Goal: Check status: Check status

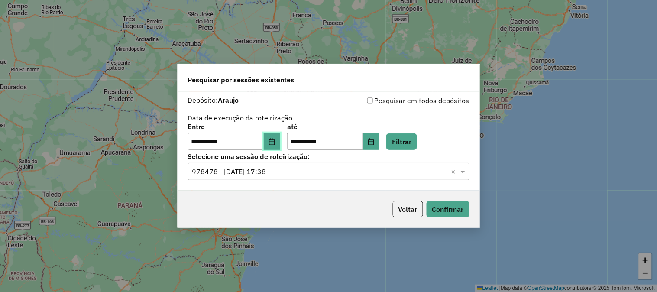
click at [274, 140] on icon "Choose Date" at bounding box center [272, 141] width 6 height 7
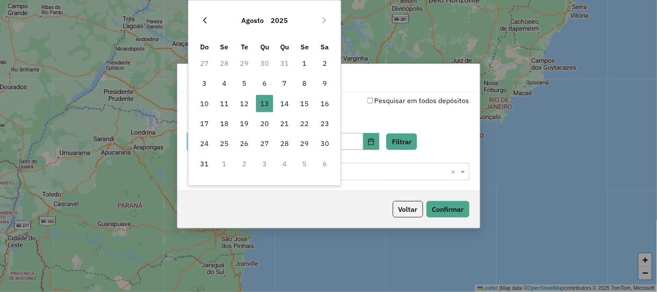
click at [206, 20] on icon "Previous Month" at bounding box center [204, 20] width 7 height 7
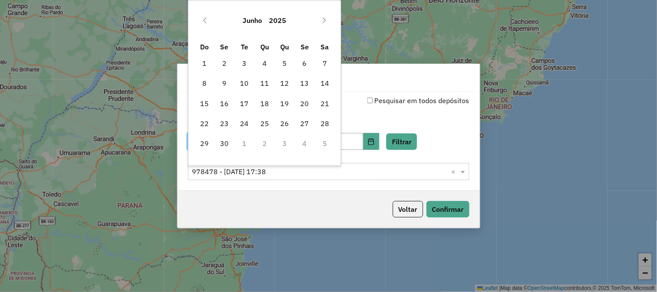
click at [206, 20] on icon "Previous Month" at bounding box center [204, 20] width 7 height 7
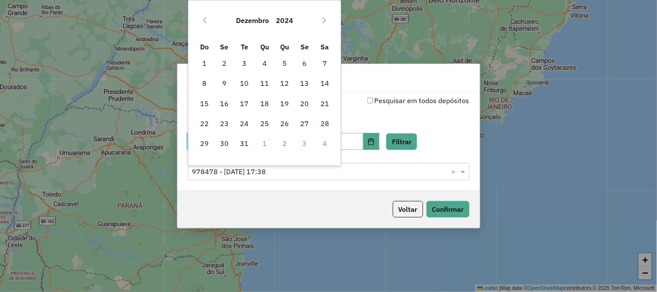
click at [206, 20] on icon "Previous Month" at bounding box center [204, 20] width 7 height 7
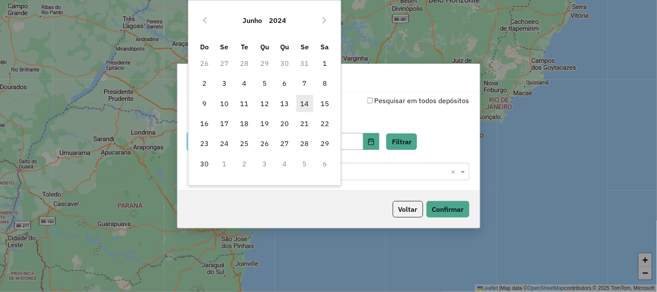
click at [307, 102] on span "14" at bounding box center [304, 103] width 17 height 17
type input "**********"
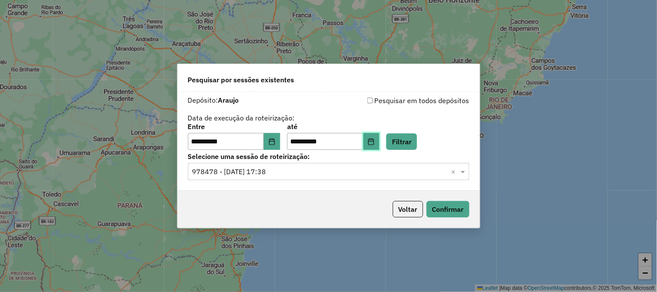
click at [374, 139] on icon "Choose Date" at bounding box center [371, 141] width 6 height 7
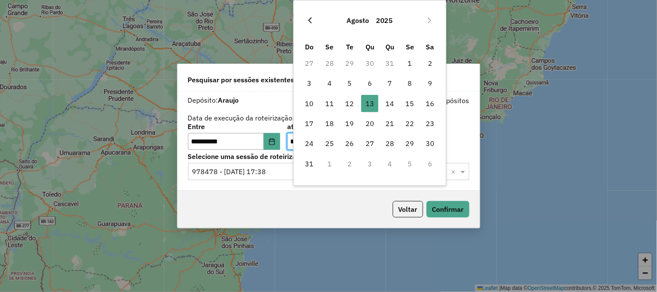
click at [310, 19] on icon "Previous Month" at bounding box center [310, 20] width 7 height 7
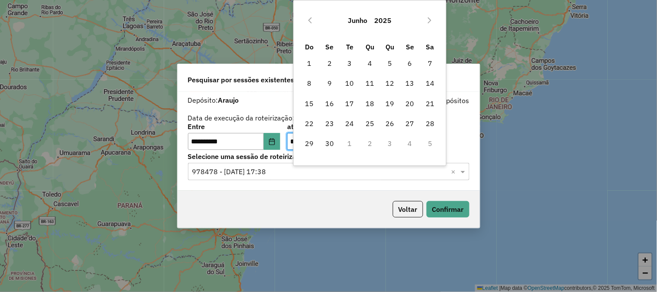
click at [310, 19] on icon "Previous Month" at bounding box center [310, 20] width 7 height 7
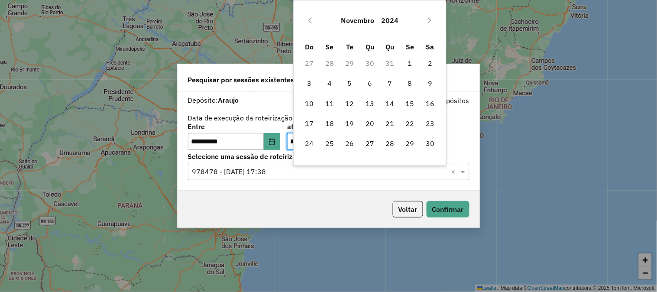
click at [310, 19] on icon "Previous Month" at bounding box center [310, 20] width 7 height 7
click at [426, 21] on icon "Next Month" at bounding box center [429, 20] width 7 height 7
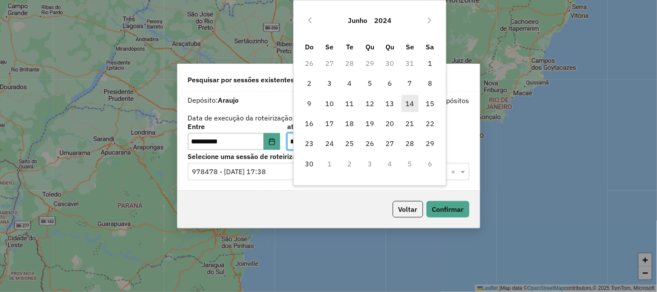
click at [409, 104] on span "14" at bounding box center [409, 103] width 17 height 17
type input "**********"
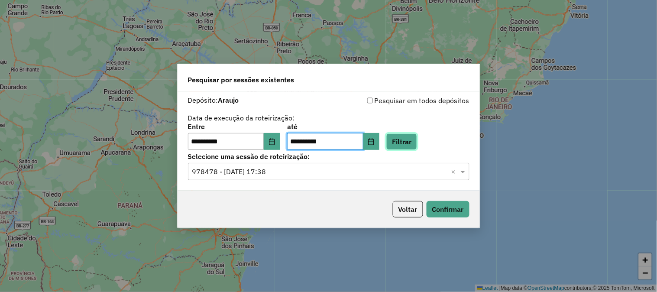
click at [417, 141] on button "Filtrar" at bounding box center [401, 141] width 31 height 16
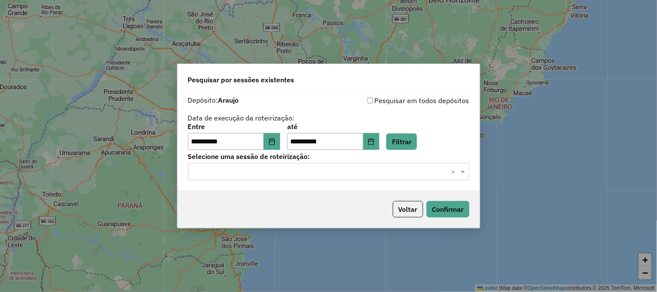
click at [305, 171] on input "text" at bounding box center [319, 172] width 255 height 10
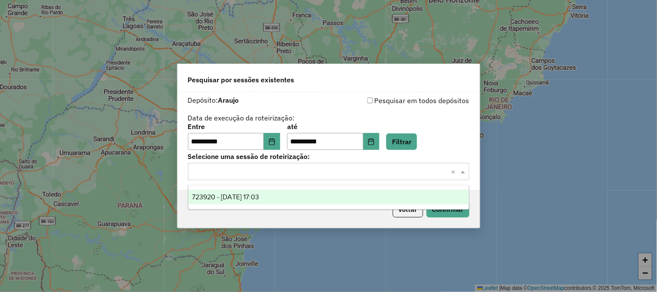
click at [258, 198] on span "723920 - 14/06/2024 17:03" at bounding box center [225, 196] width 67 height 7
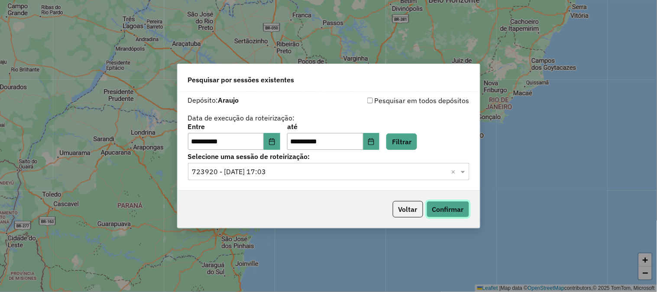
click at [447, 207] on button "Confirmar" at bounding box center [447, 209] width 43 height 16
click at [275, 142] on icon "Choose Date" at bounding box center [271, 141] width 7 height 7
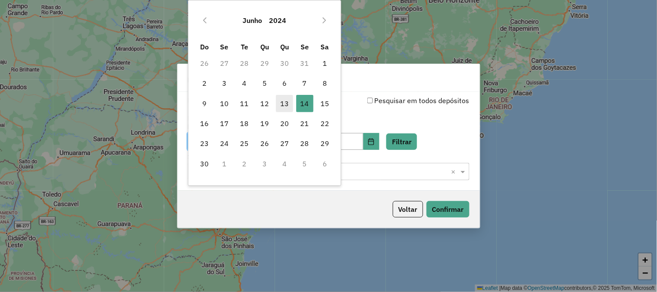
click at [287, 103] on span "13" at bounding box center [284, 103] width 17 height 17
type input "**********"
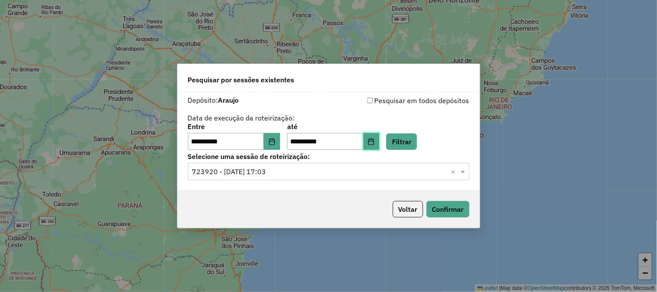
click at [374, 141] on icon "Choose Date" at bounding box center [371, 141] width 6 height 7
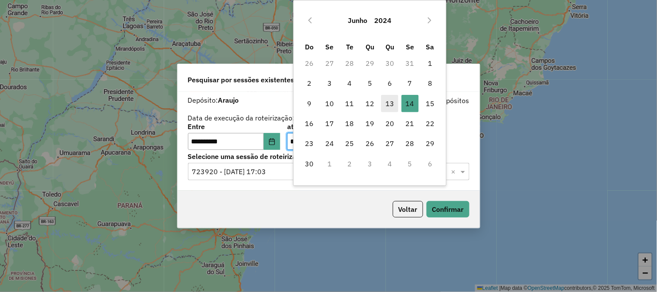
click at [387, 100] on span "13" at bounding box center [389, 103] width 17 height 17
type input "**********"
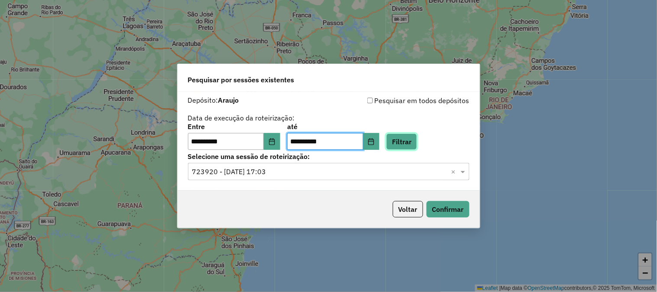
click at [410, 137] on button "Filtrar" at bounding box center [401, 141] width 31 height 16
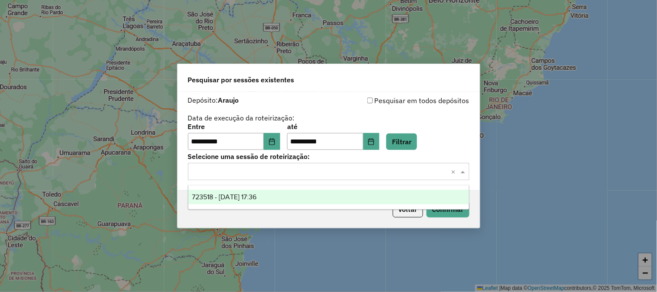
click at [309, 175] on input "text" at bounding box center [319, 172] width 255 height 10
click at [287, 194] on div "723518 - 13/06/2024 17:36" at bounding box center [328, 197] width 281 height 15
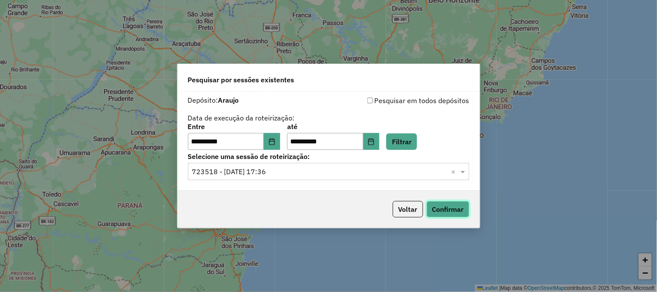
click at [455, 207] on button "Confirmar" at bounding box center [447, 209] width 43 height 16
click at [275, 144] on icon "Choose Date" at bounding box center [271, 141] width 7 height 7
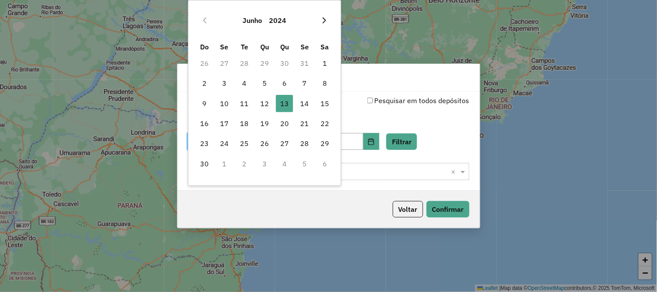
click at [326, 23] on icon "Next Month" at bounding box center [324, 20] width 7 height 7
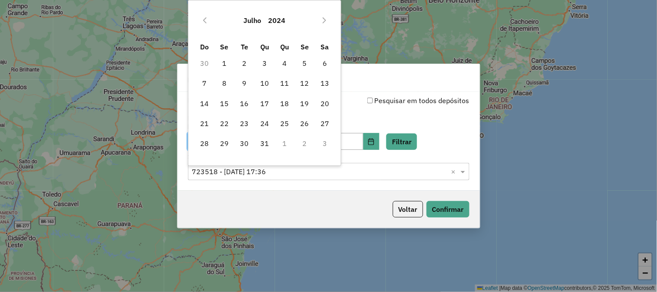
click at [326, 23] on icon "Next Month" at bounding box center [324, 20] width 7 height 7
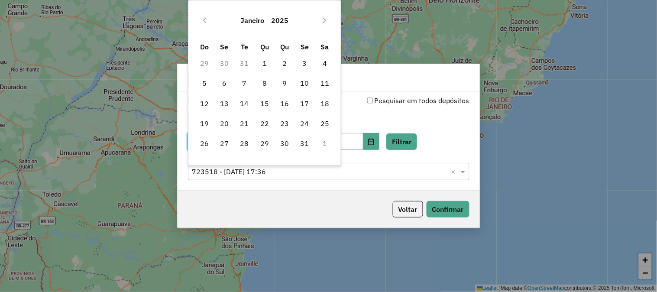
click at [326, 23] on icon "Next Month" at bounding box center [324, 20] width 7 height 7
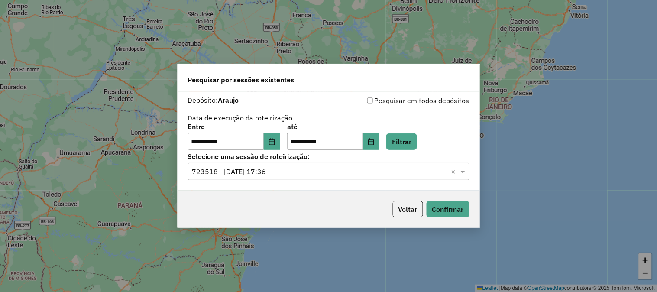
click at [537, 97] on div "**********" at bounding box center [328, 146] width 657 height 292
click at [275, 142] on icon "Choose Date" at bounding box center [271, 141] width 7 height 7
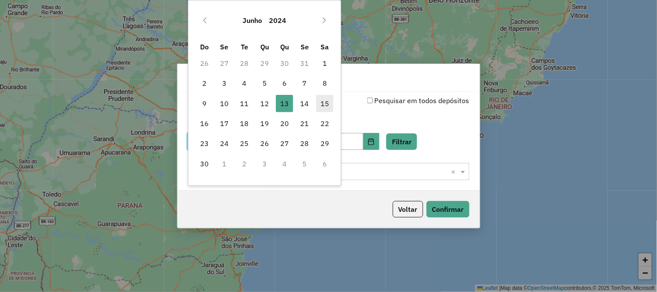
click at [327, 102] on span "15" at bounding box center [324, 103] width 17 height 17
type input "**********"
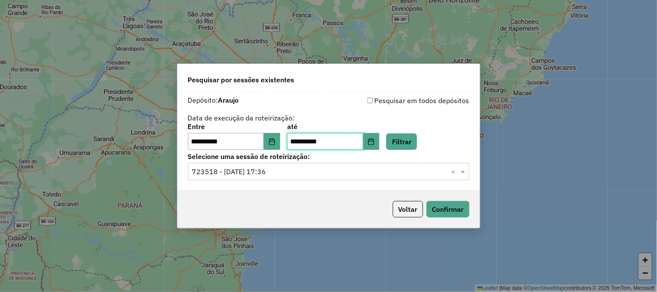
click at [326, 145] on input "**********" at bounding box center [325, 141] width 76 height 17
click at [374, 142] on icon "Choose Date" at bounding box center [371, 141] width 7 height 7
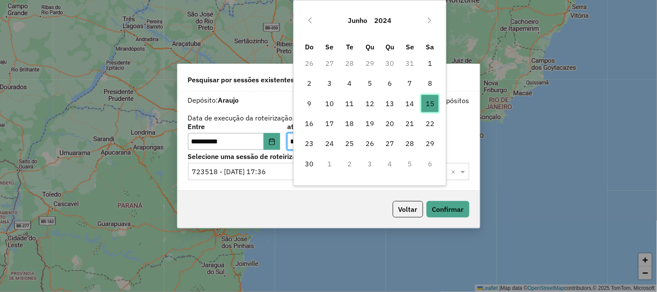
click at [434, 100] on span "15" at bounding box center [429, 103] width 17 height 17
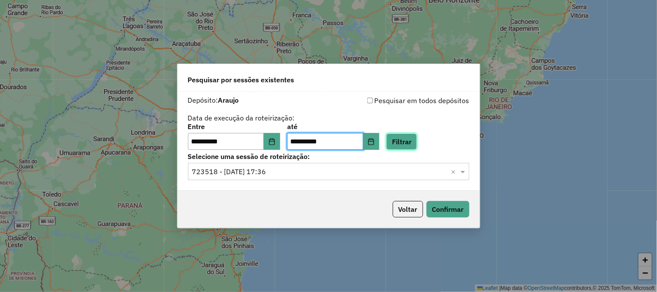
click at [409, 142] on button "Filtrar" at bounding box center [401, 141] width 31 height 16
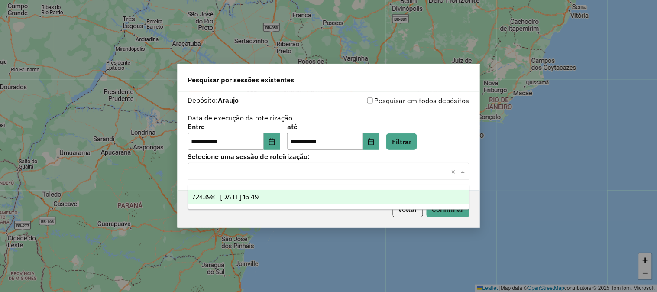
click at [270, 174] on input "text" at bounding box center [319, 172] width 255 height 10
click at [258, 199] on span "724398 - 15/06/2024 16:49" at bounding box center [225, 196] width 67 height 7
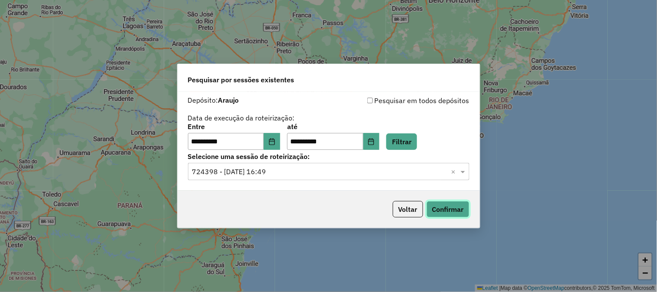
click at [448, 209] on button "Confirmar" at bounding box center [447, 209] width 43 height 16
click at [273, 145] on button "Choose Date" at bounding box center [272, 141] width 16 height 17
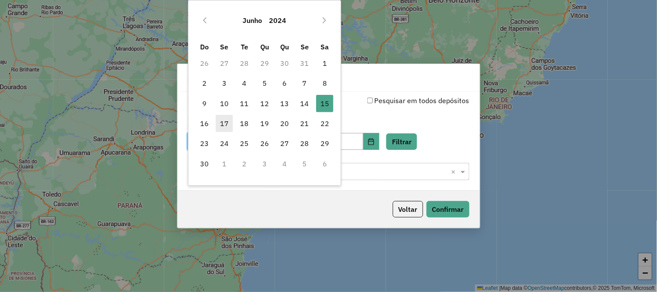
click at [226, 126] on span "17" at bounding box center [224, 123] width 17 height 17
type input "**********"
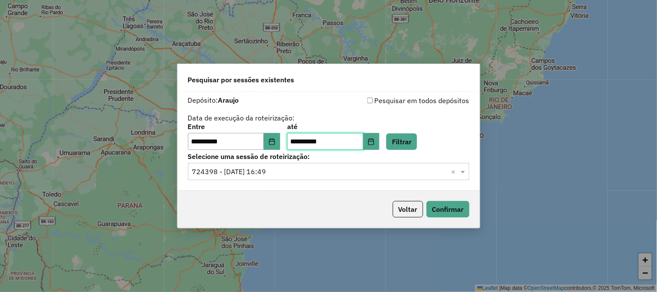
click at [362, 140] on input "**********" at bounding box center [325, 141] width 76 height 17
click at [417, 141] on button "Filtrar" at bounding box center [401, 141] width 31 height 16
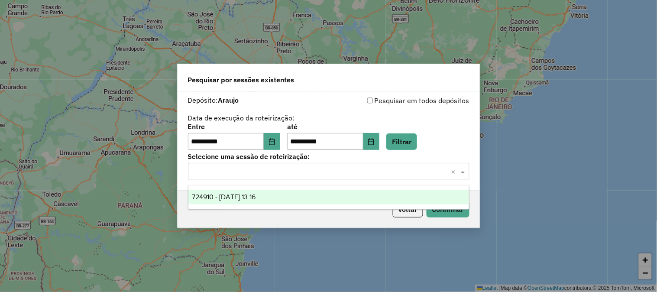
click at [290, 171] on input "text" at bounding box center [319, 172] width 255 height 10
click at [255, 193] on span "724910 - 17/06/2024 13:16" at bounding box center [224, 196] width 64 height 7
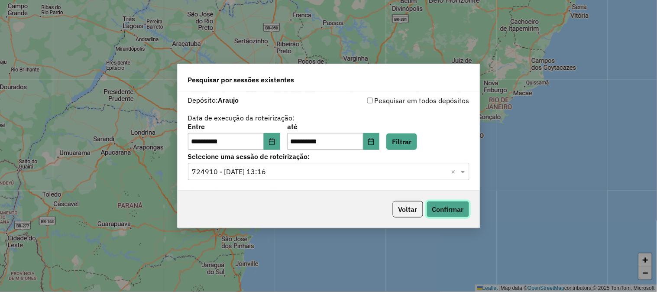
click at [439, 208] on button "Confirmar" at bounding box center [447, 209] width 43 height 16
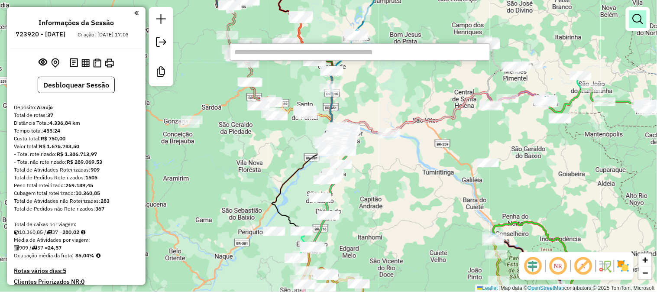
click at [636, 23] on em at bounding box center [637, 19] width 10 height 10
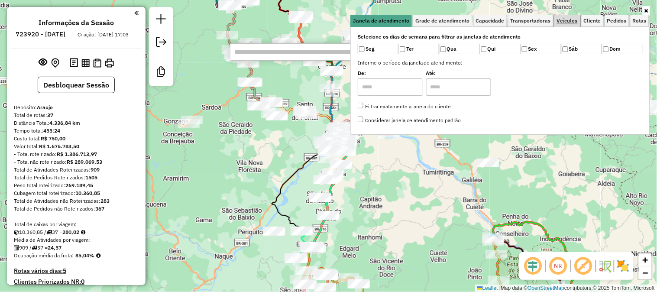
click at [566, 23] on span "Veículos" at bounding box center [567, 20] width 21 height 5
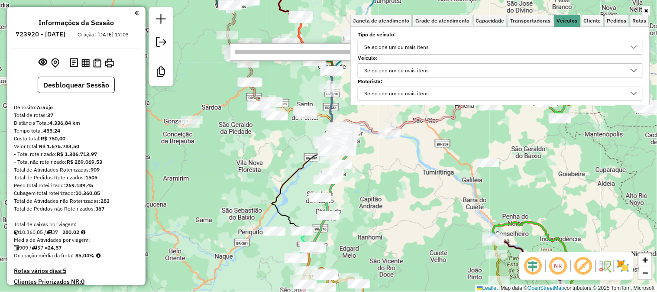
click at [448, 64] on div "Selecione um ou mais itens" at bounding box center [493, 71] width 264 height 14
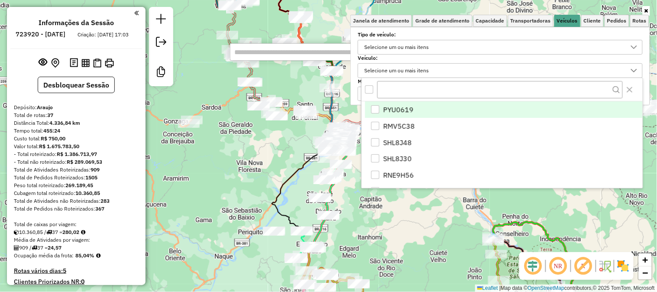
scroll to position [5, 29]
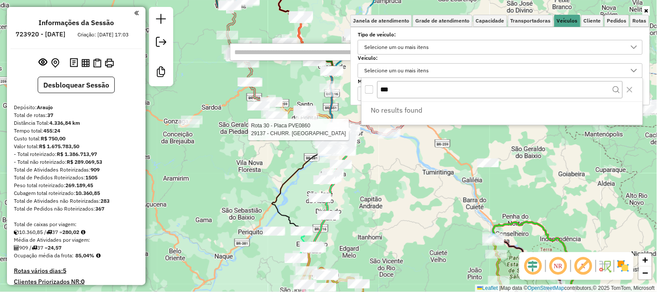
type input "***"
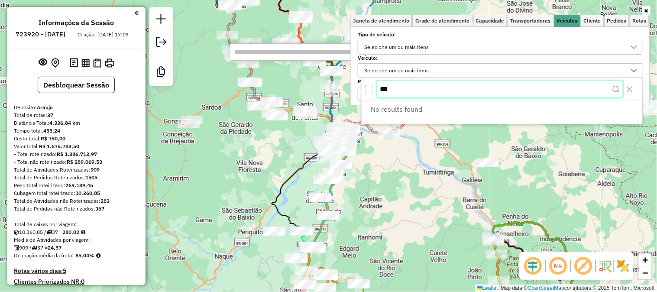
drag, startPoint x: 420, startPoint y: 90, endPoint x: 351, endPoint y: 91, distance: 69.3
click at [351, 91] on body "Aguarde... Pop-up bloqueado! Seu navegador bloqueou automáticamente a abertura …" at bounding box center [328, 146] width 657 height 292
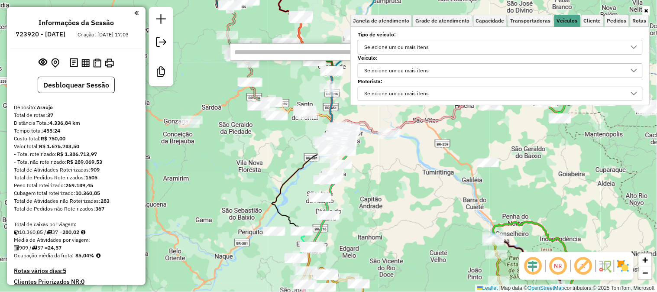
click at [407, 72] on div "Selecione um ou mais itens" at bounding box center [396, 71] width 71 height 14
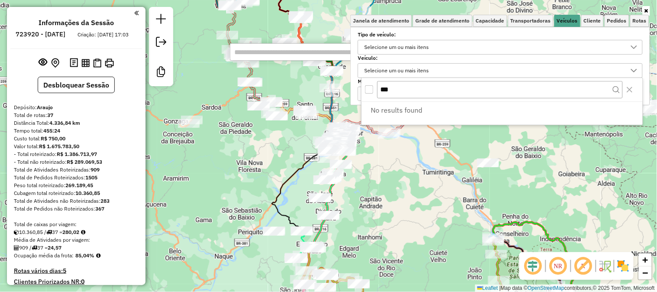
drag, startPoint x: 403, startPoint y: 88, endPoint x: 365, endPoint y: 91, distance: 37.4
click at [365, 91] on div "***" at bounding box center [501, 89] width 281 height 23
type input "*******"
click at [439, 104] on li "No results found" at bounding box center [504, 110] width 278 height 16
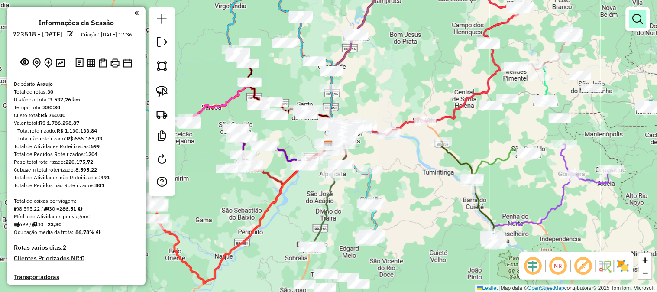
click at [639, 16] on em at bounding box center [637, 19] width 10 height 10
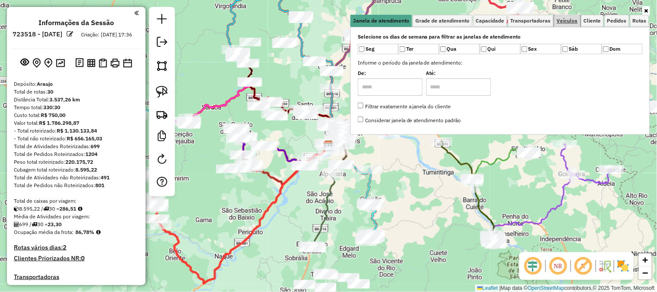
click at [567, 20] on span "Veículos" at bounding box center [567, 20] width 21 height 5
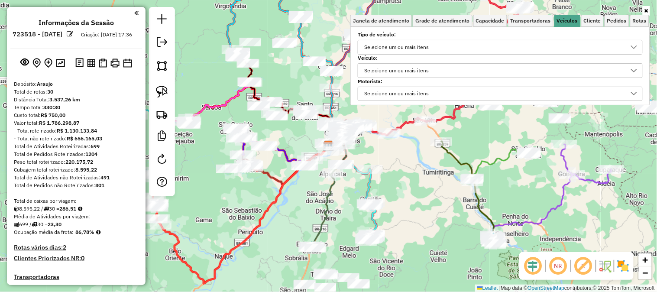
click at [416, 67] on div "Selecione um ou mais itens" at bounding box center [396, 71] width 71 height 14
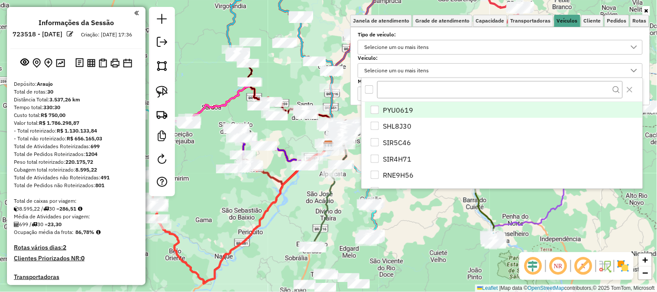
scroll to position [5, 29]
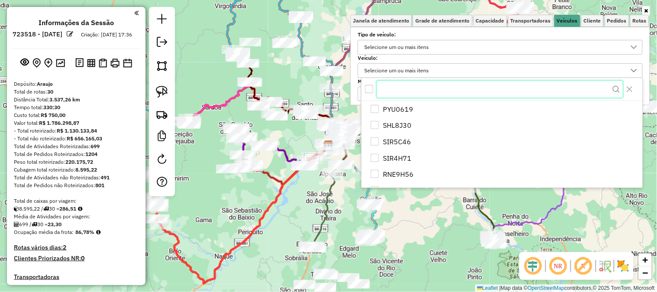
click at [405, 89] on input "text" at bounding box center [499, 89] width 245 height 16
click at [404, 92] on input "text" at bounding box center [499, 89] width 245 height 16
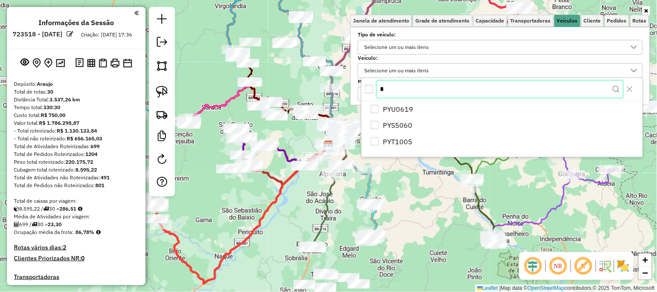
type input "*"
click at [646, 10] on icon at bounding box center [646, 10] width 4 height 5
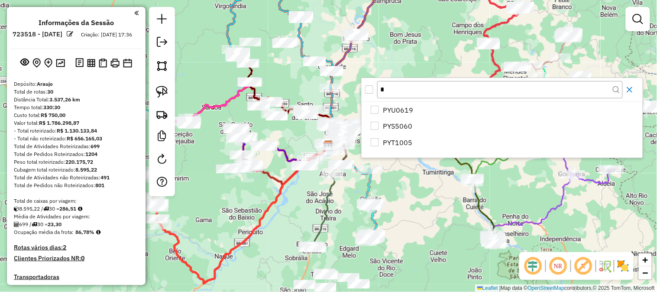
click at [630, 89] on icon "Close" at bounding box center [630, 90] width 6 height 6
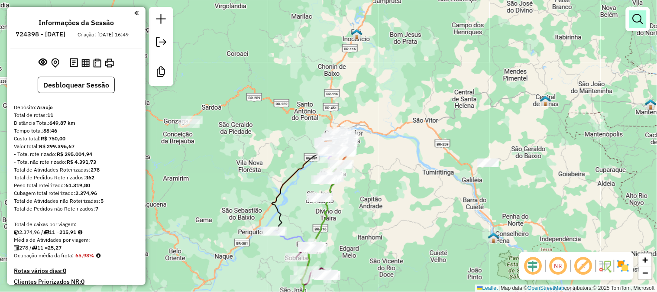
click at [636, 19] on em at bounding box center [637, 19] width 10 height 10
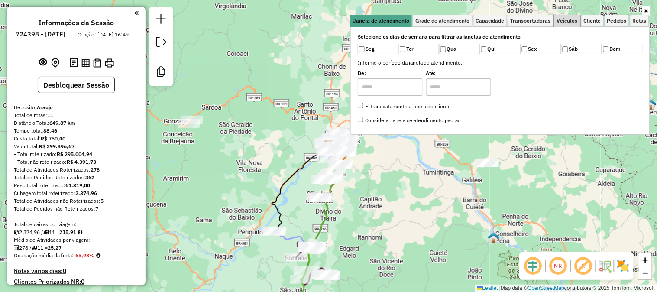
click at [571, 21] on span "Veículos" at bounding box center [567, 20] width 21 height 5
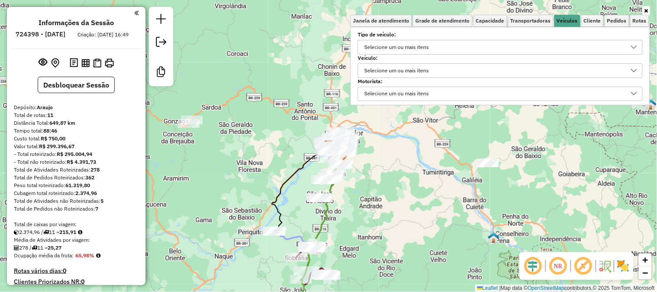
click at [416, 69] on div "Selecione um ou mais itens" at bounding box center [396, 71] width 71 height 14
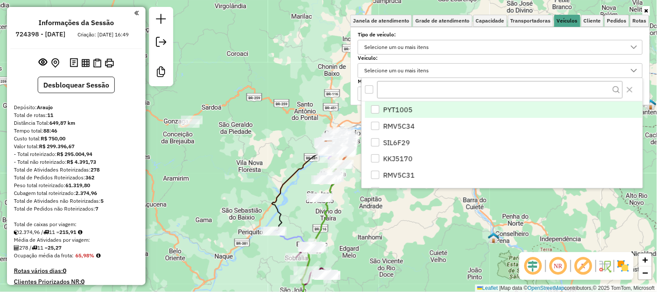
scroll to position [5, 29]
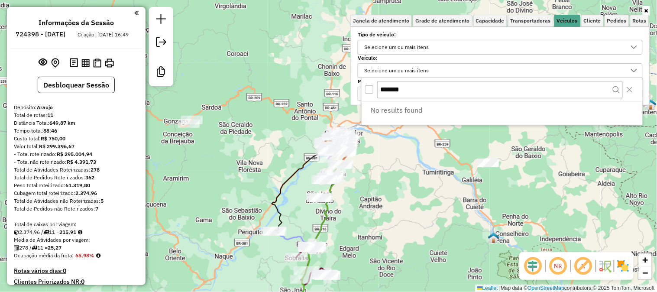
type input "*******"
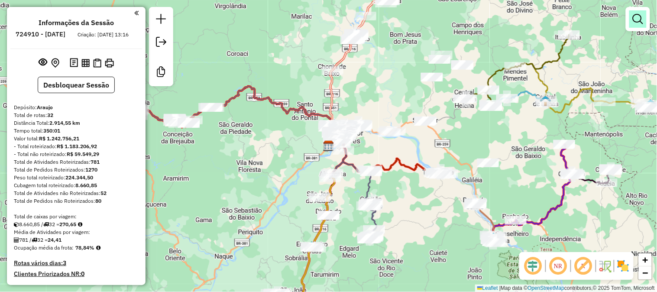
click at [641, 27] on link at bounding box center [637, 18] width 17 height 17
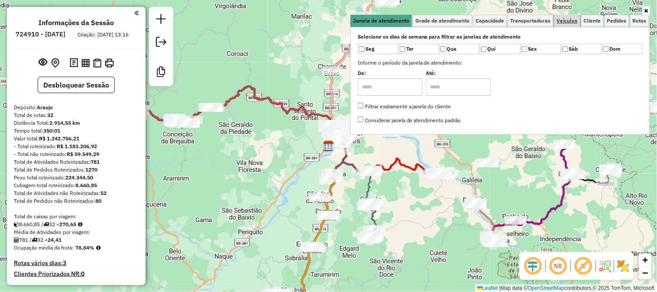
click at [570, 21] on span "Veículos" at bounding box center [567, 20] width 21 height 5
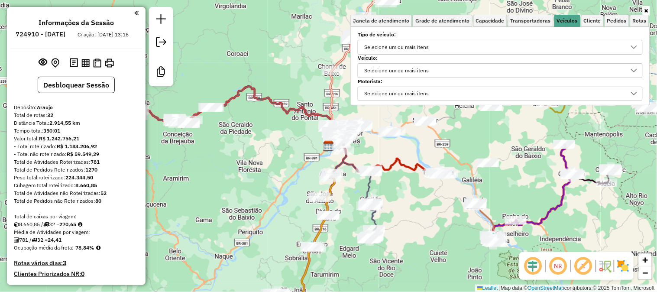
click at [429, 67] on div "Selecione um ou mais itens" at bounding box center [396, 71] width 71 height 14
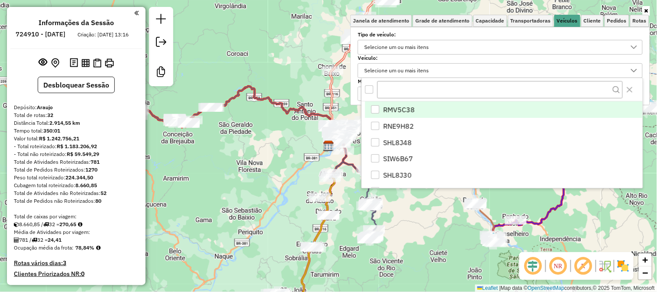
scroll to position [5, 29]
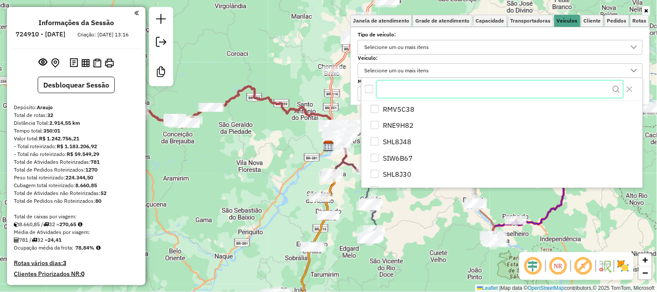
paste input "*******"
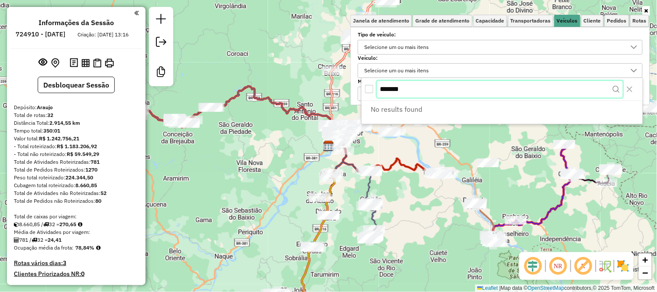
type input "*******"
